Goal: Information Seeking & Learning: Learn about a topic

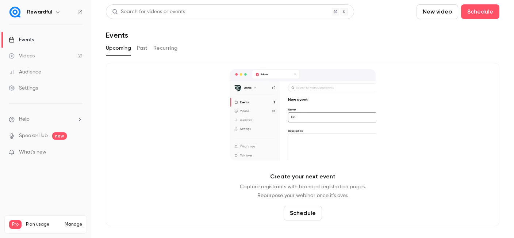
click at [144, 49] on button "Past" at bounding box center [142, 48] width 11 height 12
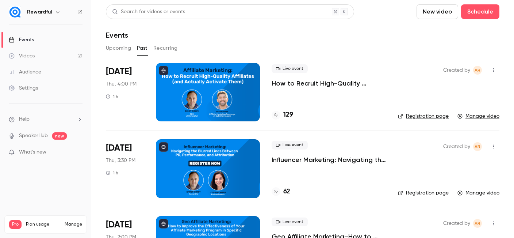
click at [205, 85] on div at bounding box center [208, 92] width 104 height 58
click at [288, 114] on h4 "129" at bounding box center [288, 115] width 10 height 10
